Goal: Task Accomplishment & Management: Use online tool/utility

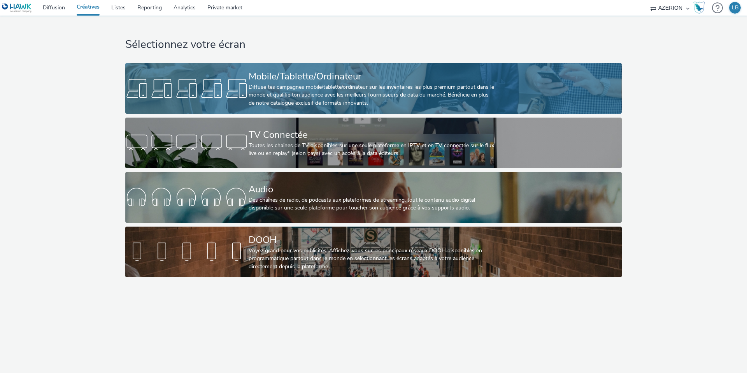
click at [284, 97] on div "Diffuse tes campagnes mobile/tablette/ordinateur sur les inventaires les plus p…" at bounding box center [372, 95] width 247 height 24
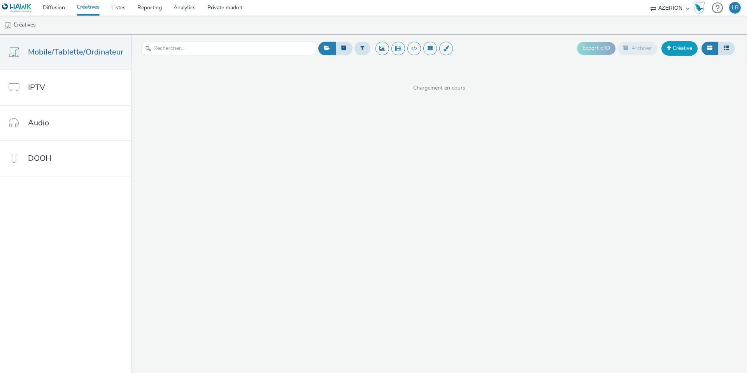
click at [680, 48] on link "Créative" at bounding box center [679, 48] width 36 height 14
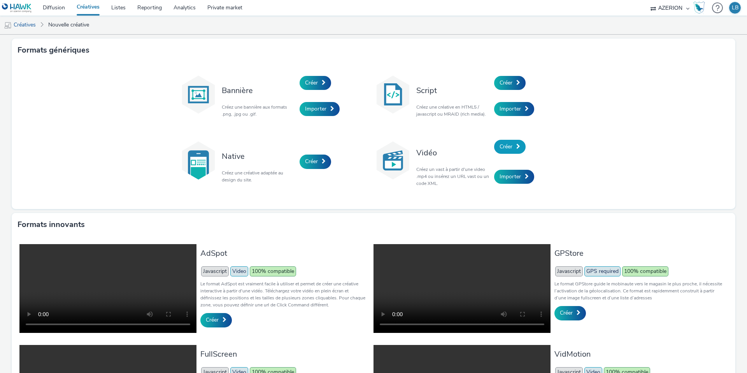
click at [508, 146] on span "Créer" at bounding box center [506, 146] width 13 height 7
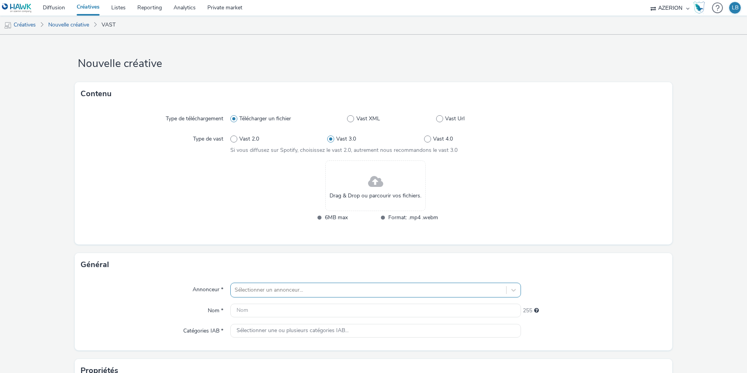
click at [278, 291] on div "Sélectionner un annonceur..." at bounding box center [375, 289] width 291 height 15
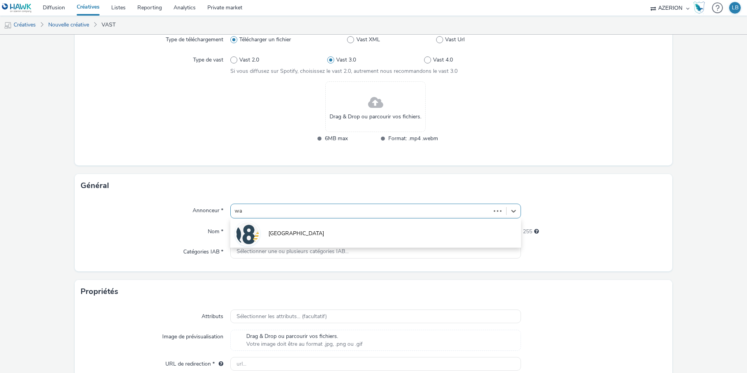
type input "w"
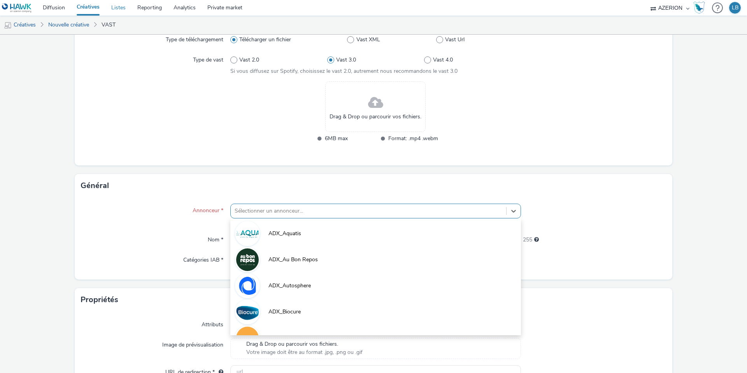
click at [119, 7] on link "Listes" at bounding box center [118, 8] width 26 height 16
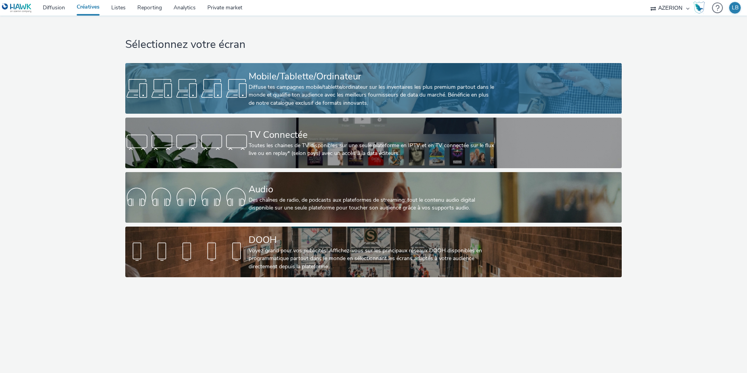
click at [493, 110] on div "Mobile/Tablette/Ordinateur Diffuse tes campagnes mobile/tablette/ordinateur sur…" at bounding box center [372, 88] width 247 height 51
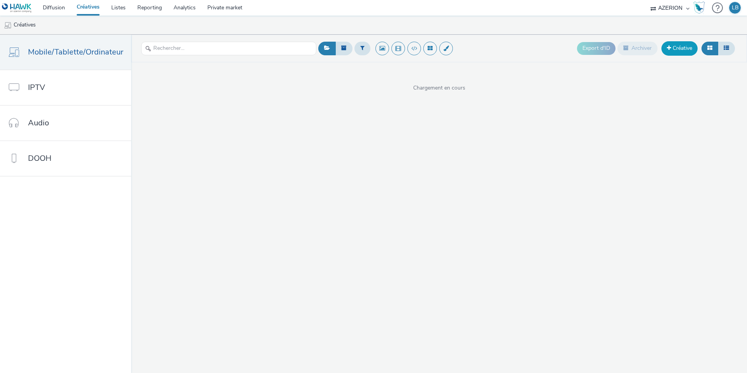
click at [683, 46] on link "Créative" at bounding box center [679, 48] width 36 height 14
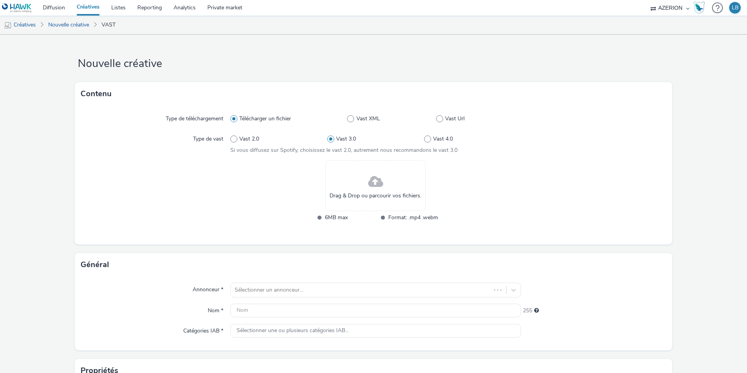
click at [517, 143] on div "Vast 2.0 Vast 3.0 Vast 4.0" at bounding box center [375, 139] width 291 height 14
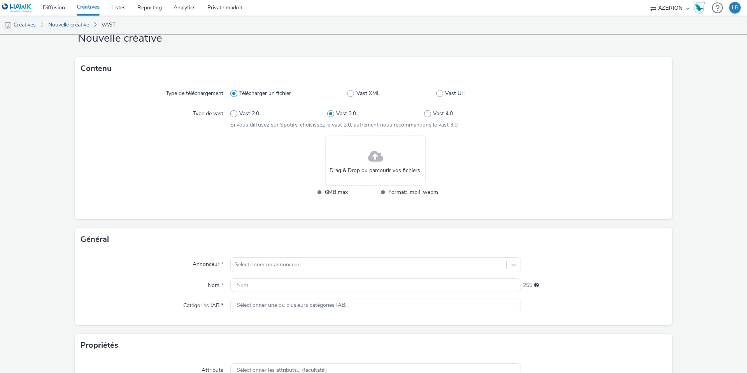
scroll to position [26, 0]
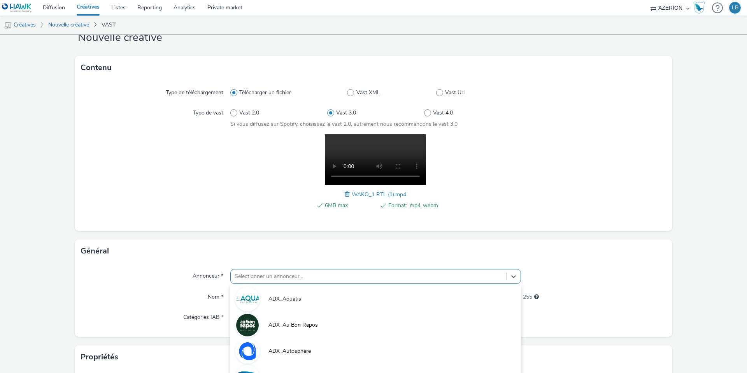
click at [280, 277] on div "option ADX_Autosphere focused, 3 of 10. 10 results available. Use Up and Down t…" at bounding box center [375, 276] width 291 height 15
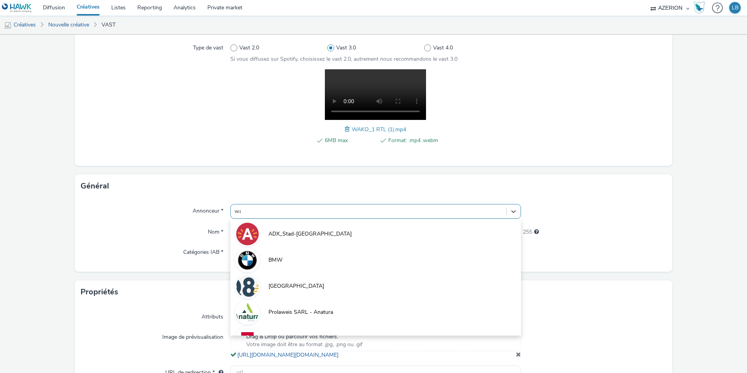
type input "wak"
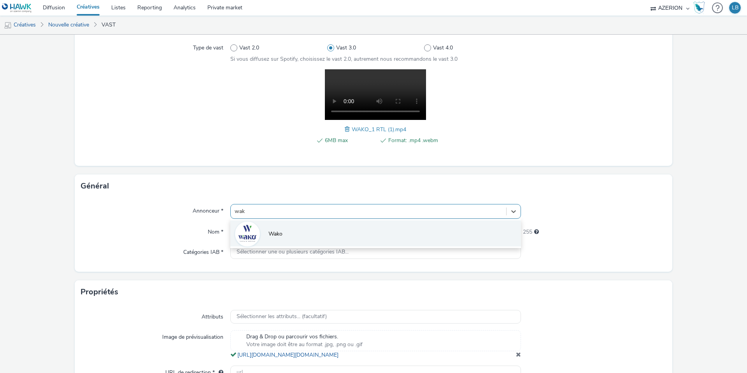
click at [284, 235] on li "Wako" at bounding box center [375, 233] width 291 height 26
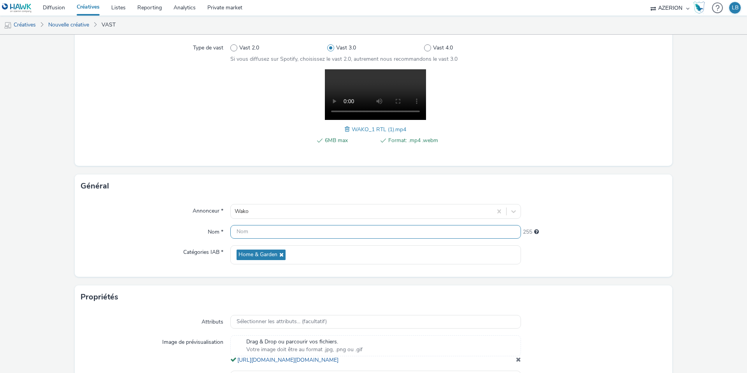
click at [266, 232] on input "text" at bounding box center [375, 232] width 291 height 14
type input "BE_IPLux_Wako_Oct25_1"
click at [165, 217] on div "Annonceur *" at bounding box center [155, 211] width 149 height 15
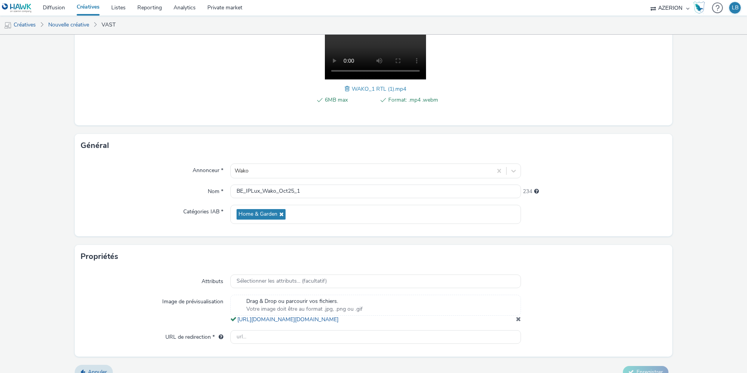
scroll to position [151, 0]
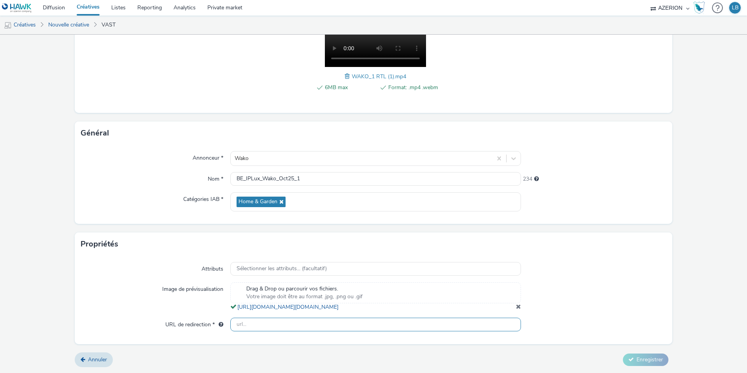
click at [282, 324] on input "text" at bounding box center [375, 324] width 291 height 14
paste input "https://www.wako.be/fr"
type input "https://www.wako.be/fr"
click at [151, 294] on div "Image de prévisualisation" at bounding box center [155, 296] width 149 height 29
click at [645, 358] on span "Enregistrer" at bounding box center [649, 359] width 26 height 7
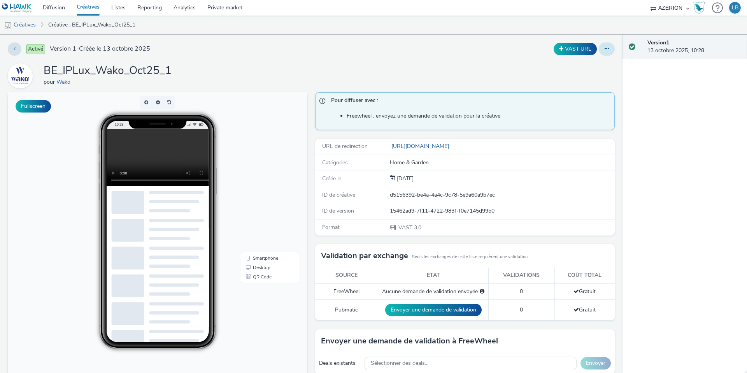
click at [607, 45] on button at bounding box center [607, 48] width 16 height 13
click at [569, 77] on icon at bounding box center [566, 79] width 8 height 5
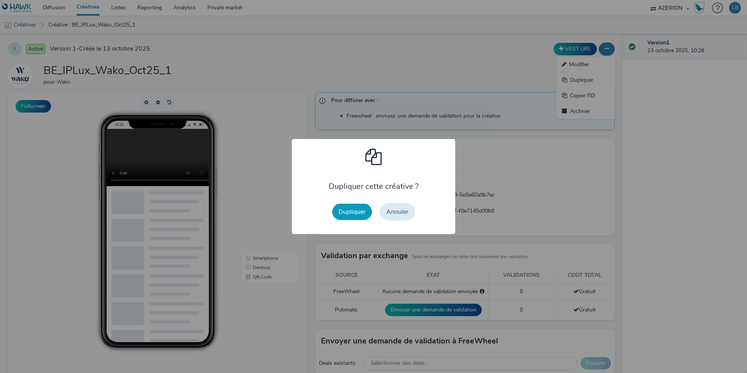
click at [358, 210] on button "Dupliquer" at bounding box center [352, 211] width 40 height 16
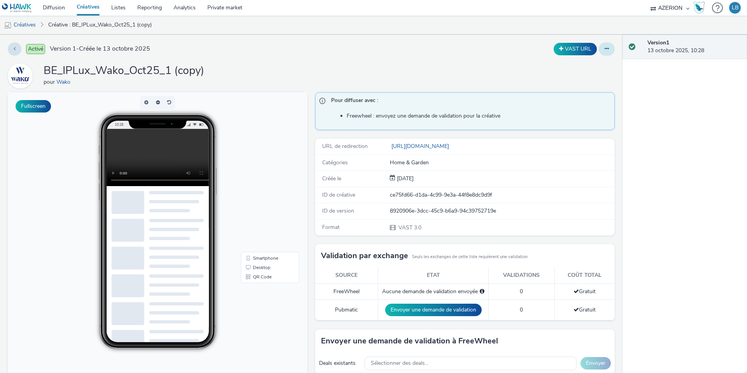
click at [603, 48] on button at bounding box center [607, 48] width 16 height 13
click at [592, 63] on link "Modifier" at bounding box center [585, 65] width 58 height 16
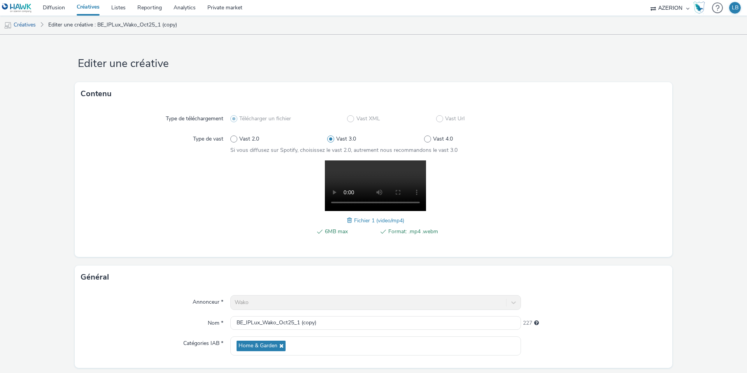
click at [349, 220] on span at bounding box center [350, 220] width 7 height 9
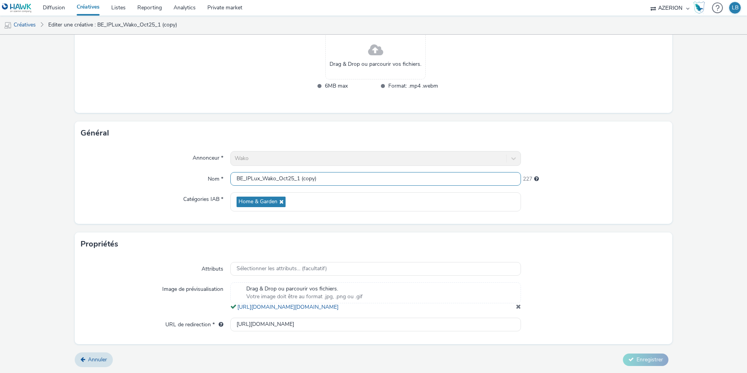
drag, startPoint x: 297, startPoint y: 172, endPoint x: 347, endPoint y: 172, distance: 50.2
click at [347, 172] on input "BE_IPLux_Wako_Oct25_1 (copy)" at bounding box center [375, 179] width 291 height 14
type input "BE_IPLux_Wako_Oct25_2"
click at [146, 173] on div "Nom *" at bounding box center [155, 179] width 149 height 14
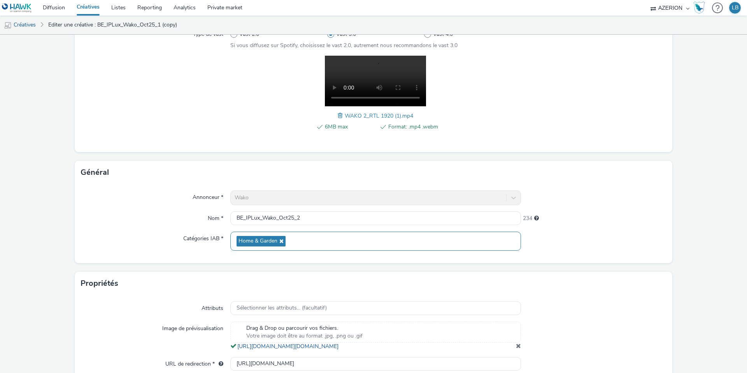
scroll to position [151, 0]
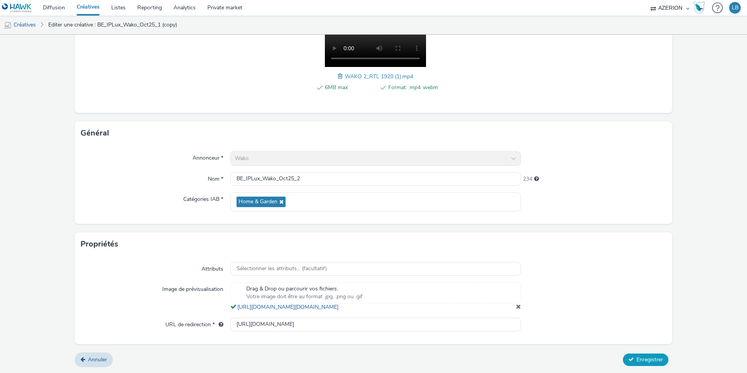
click at [652, 357] on span "Enregistrer" at bounding box center [649, 359] width 26 height 7
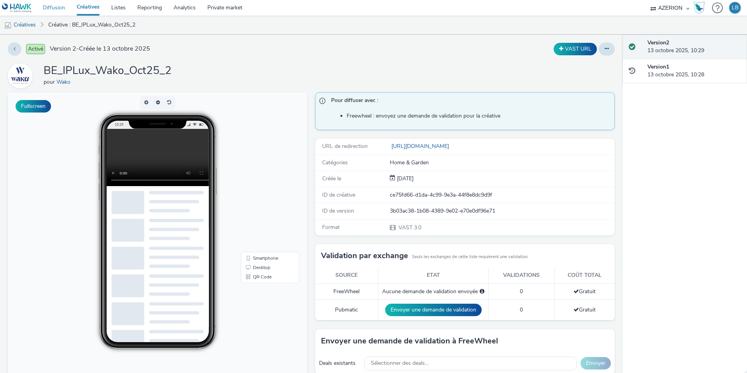
click at [65, 3] on link "Diffusion" at bounding box center [54, 8] width 34 height 16
